Goal: Browse casually

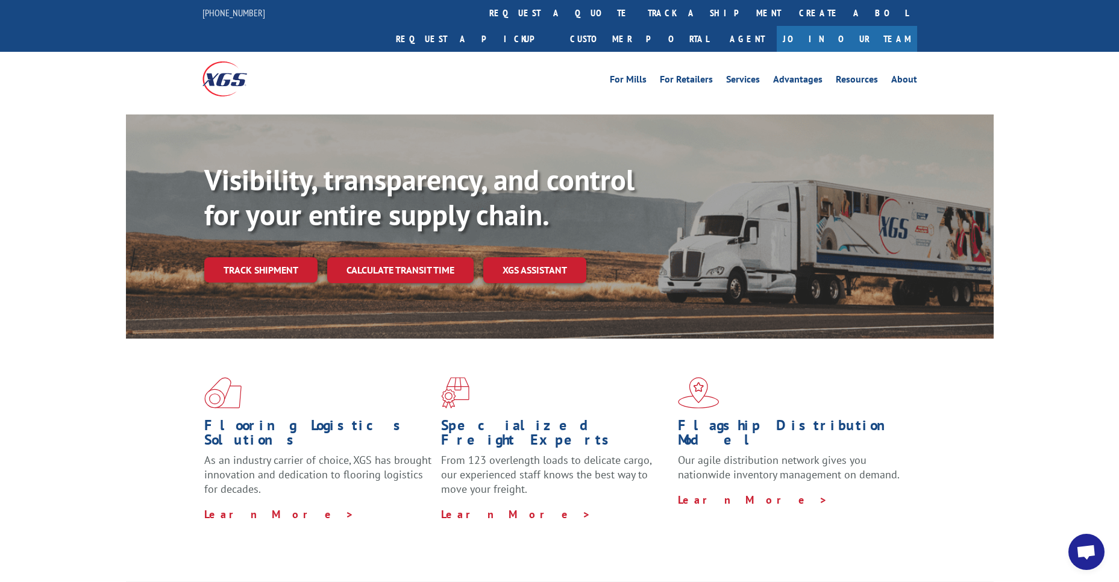
click at [1057, 363] on div "Flooring Logistics Solutions As an industry carrier of choice, XGS has brought …" at bounding box center [559, 460] width 1119 height 242
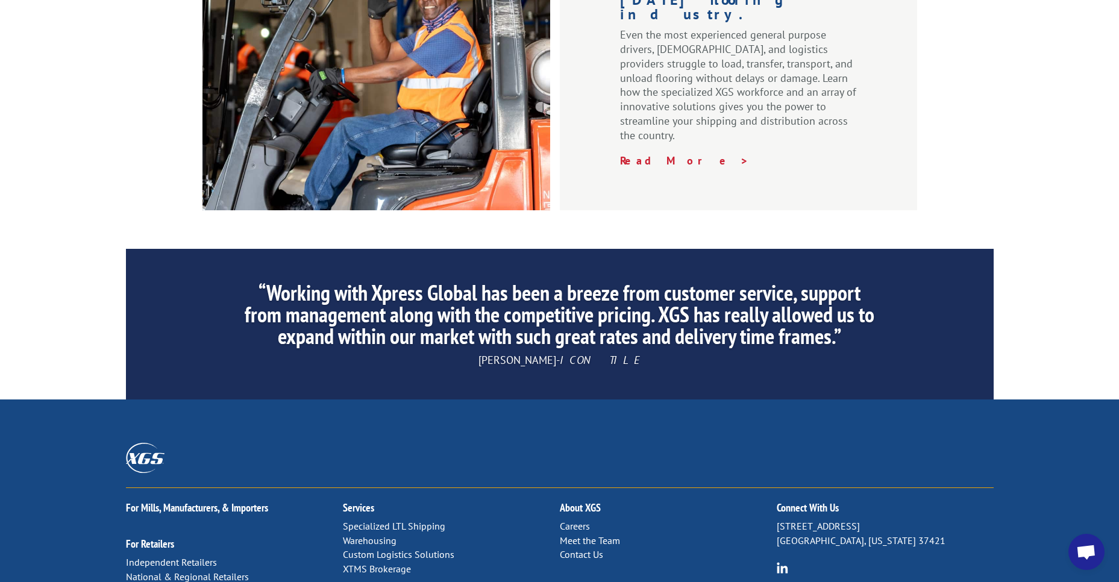
scroll to position [1803, 0]
